Goal: Task Accomplishment & Management: Manage account settings

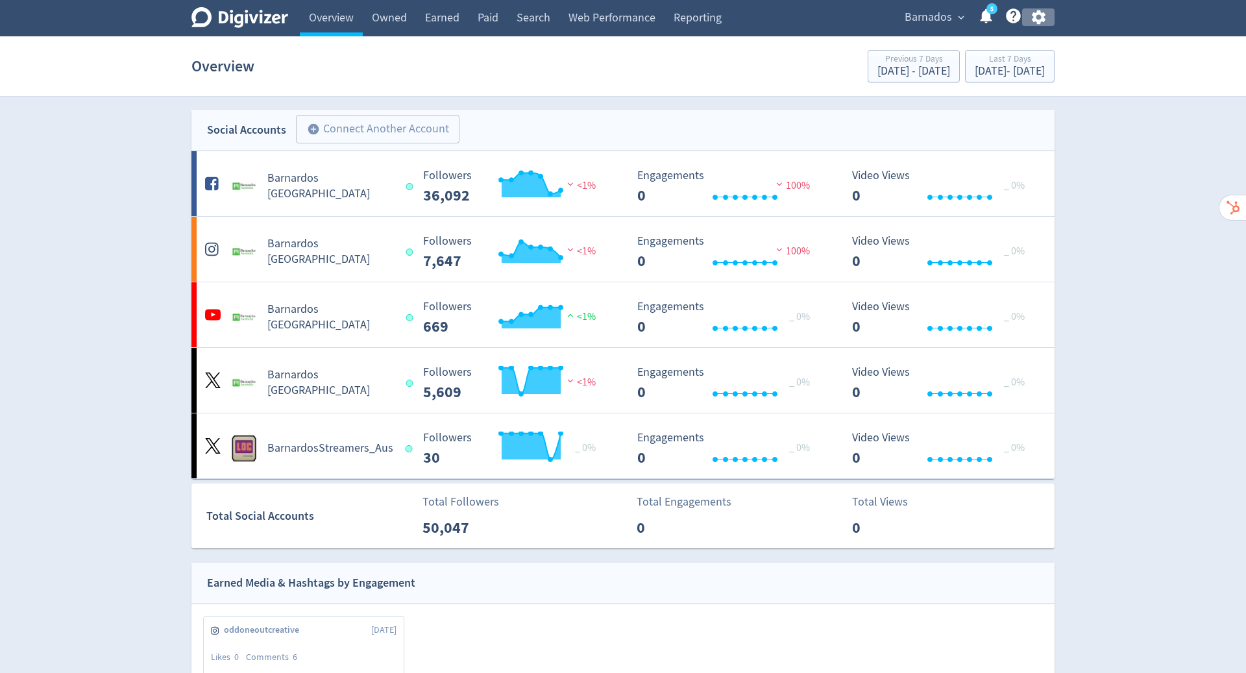
click at [1038, 15] on icon "button" at bounding box center [1039, 17] width 18 height 18
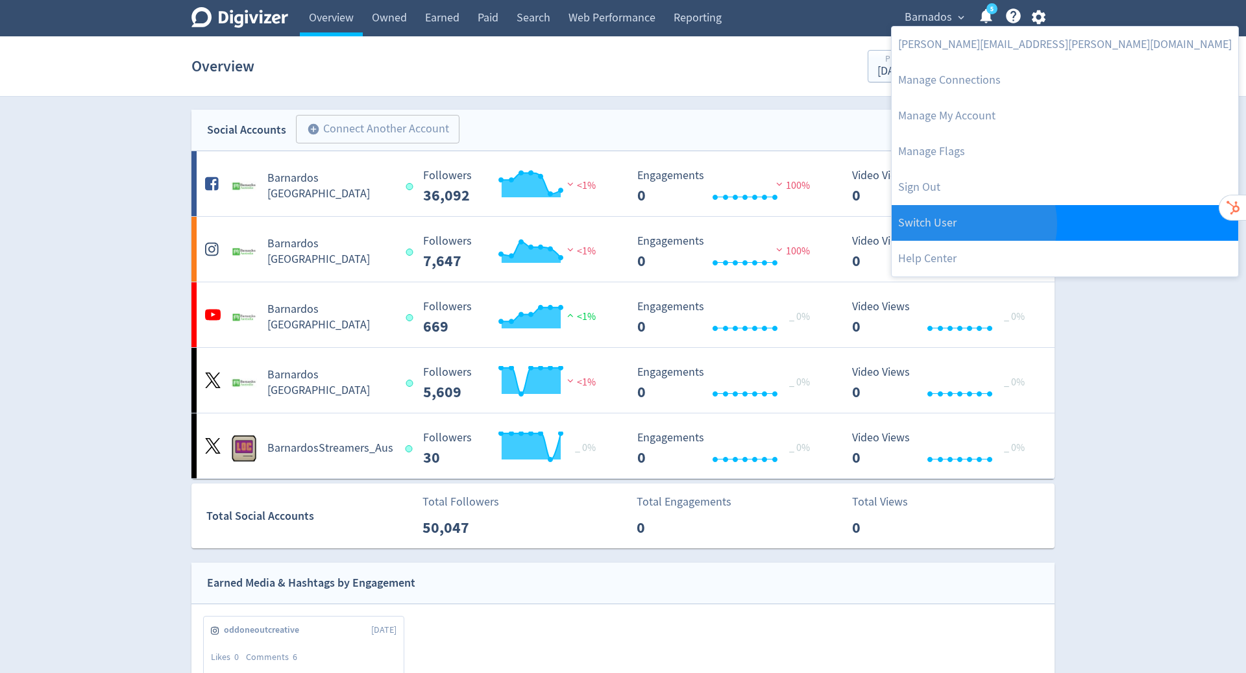
click at [968, 224] on link "Switch User" at bounding box center [1065, 223] width 347 height 36
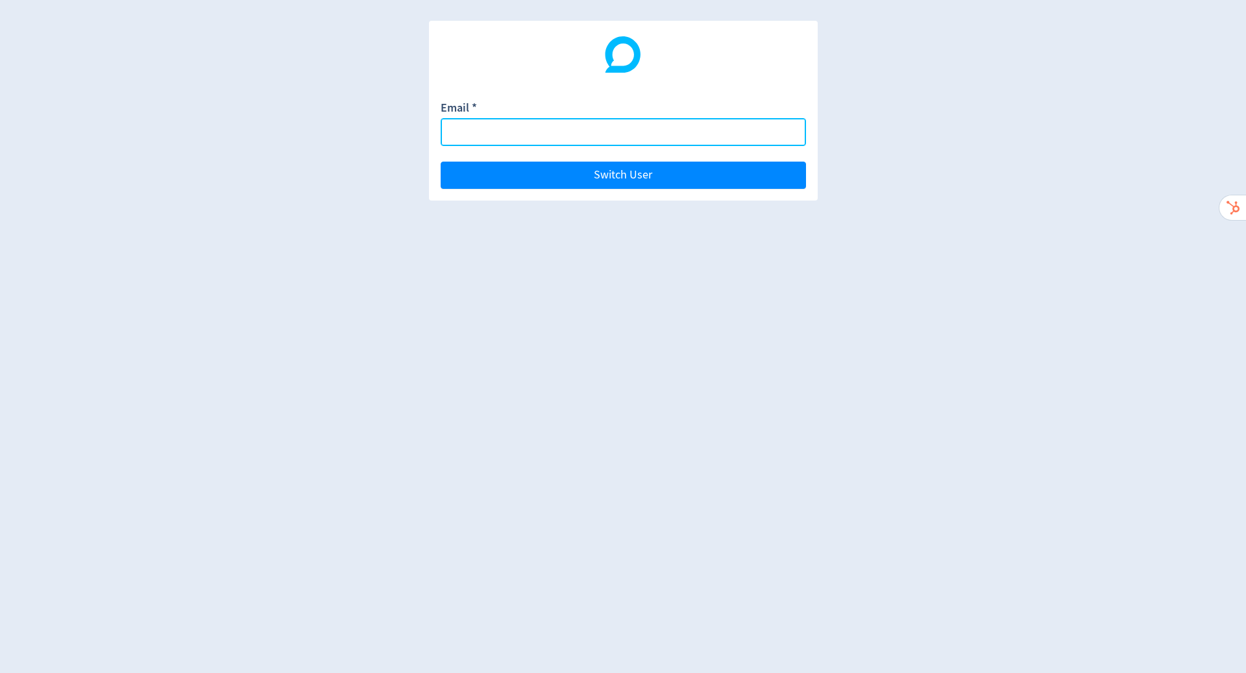
click at [640, 133] on input "Email *" at bounding box center [623, 132] width 365 height 28
paste input "[EMAIL_ADDRESS][DOMAIN_NAME]"
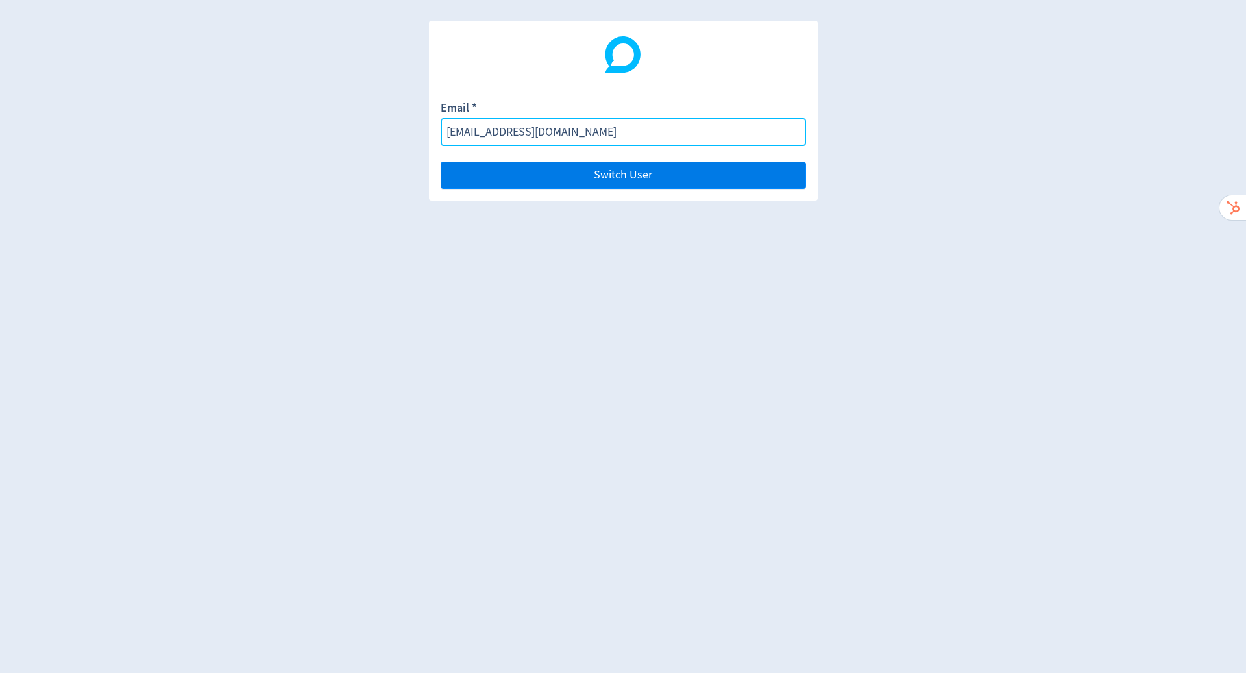
type input "[EMAIL_ADDRESS][DOMAIN_NAME]"
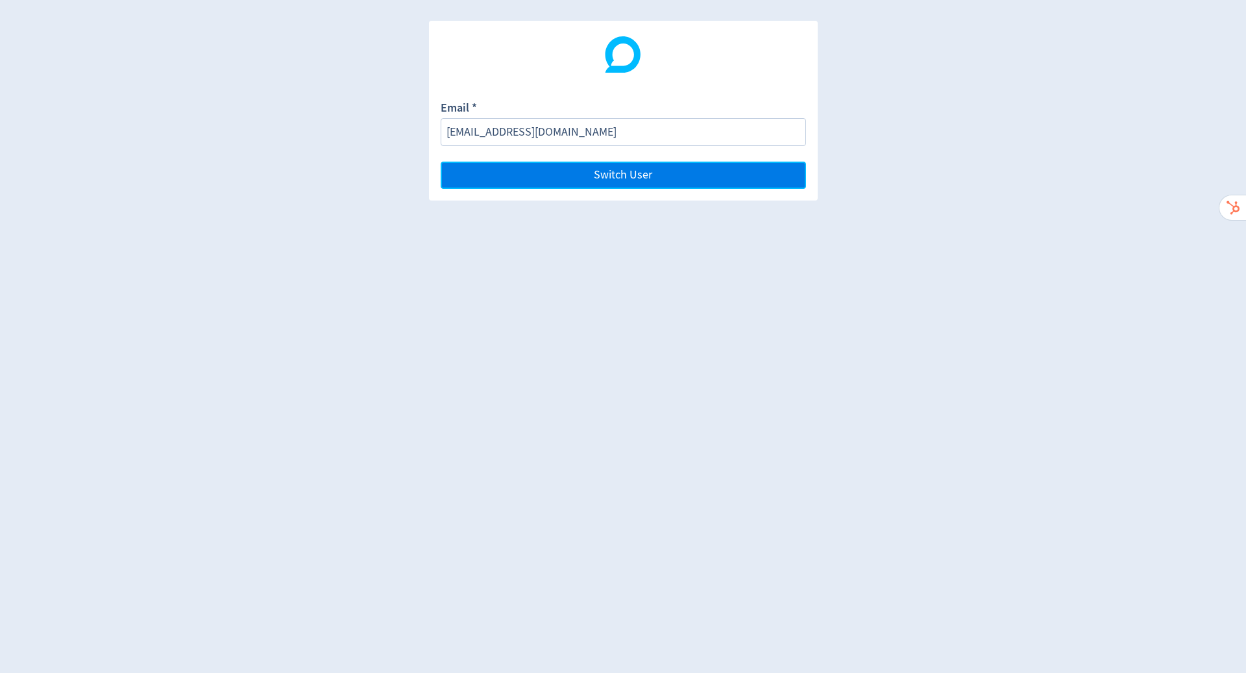
click at [700, 165] on button "Switch User" at bounding box center [623, 175] width 365 height 27
